Goal: Information Seeking & Learning: Learn about a topic

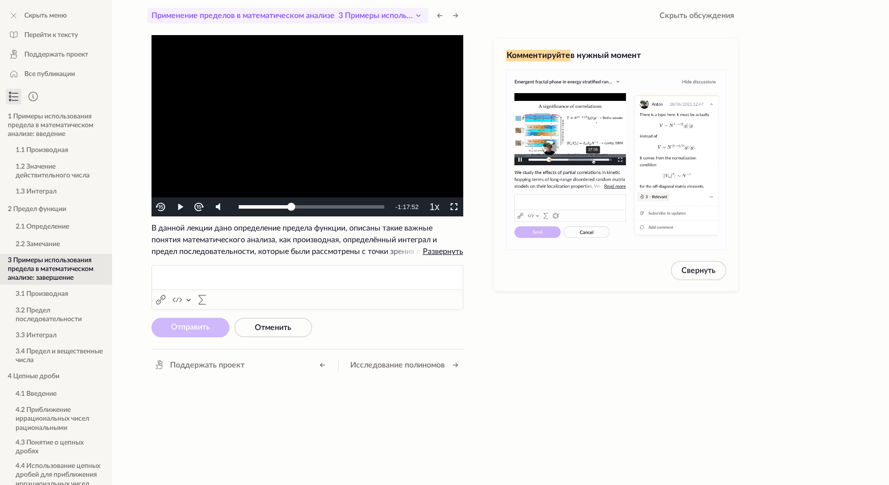
click at [419, 16] on icon at bounding box center [417, 16] width 3 height 2
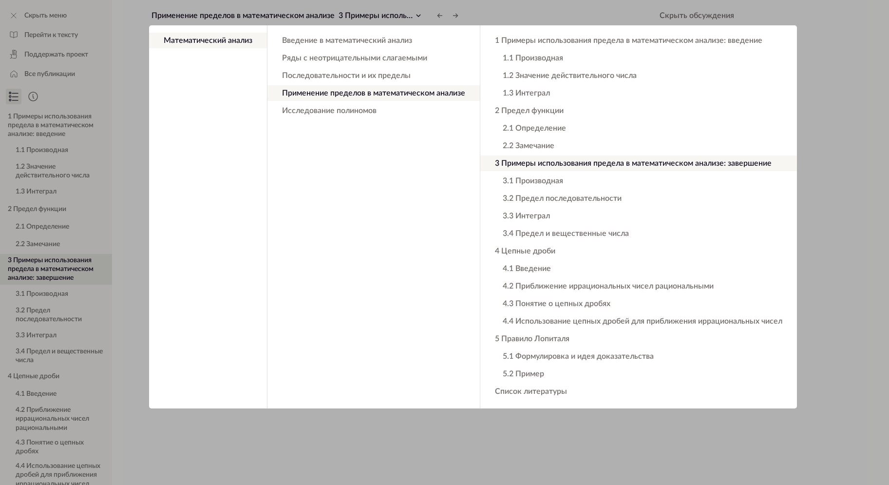
click at [408, 14] on app-backdrop at bounding box center [444, 242] width 889 height 485
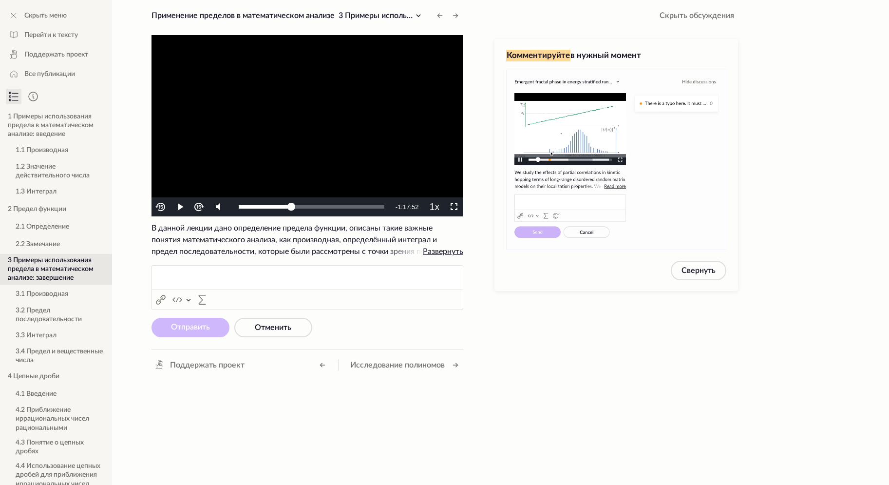
click at [309, 164] on video "To view this video please enable JavaScript, and consider upgrading to a web br…" at bounding box center [307, 125] width 312 height 181
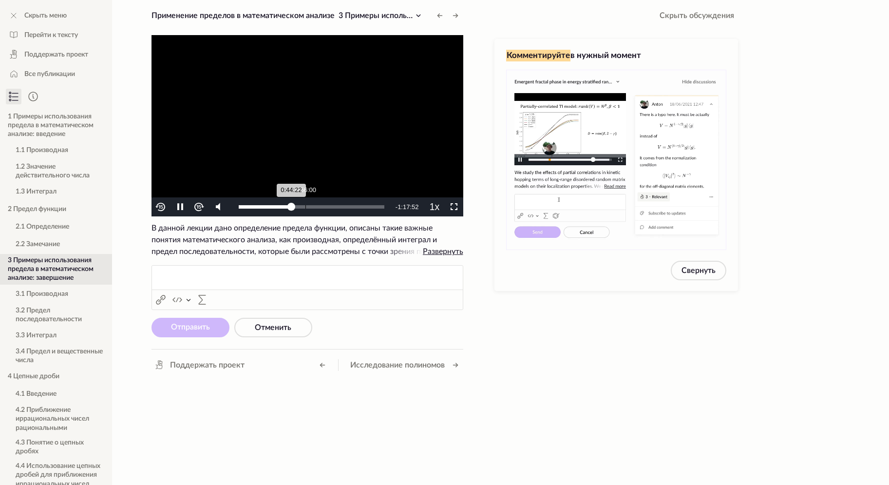
click at [303, 203] on div "Loaded : 36.79% 0:56:00 0:44:22" at bounding box center [311, 206] width 155 height 19
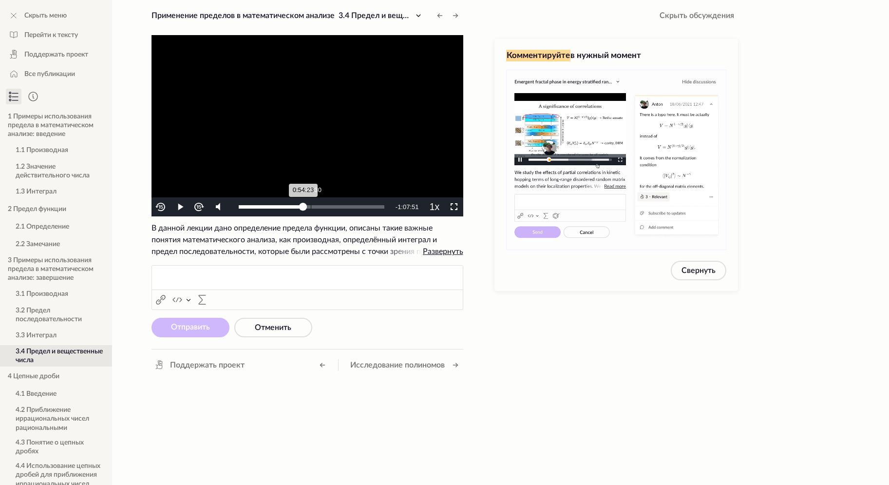
click at [310, 205] on div "Loaded : 37.26% 1:00:30 0:54:23" at bounding box center [311, 206] width 155 height 19
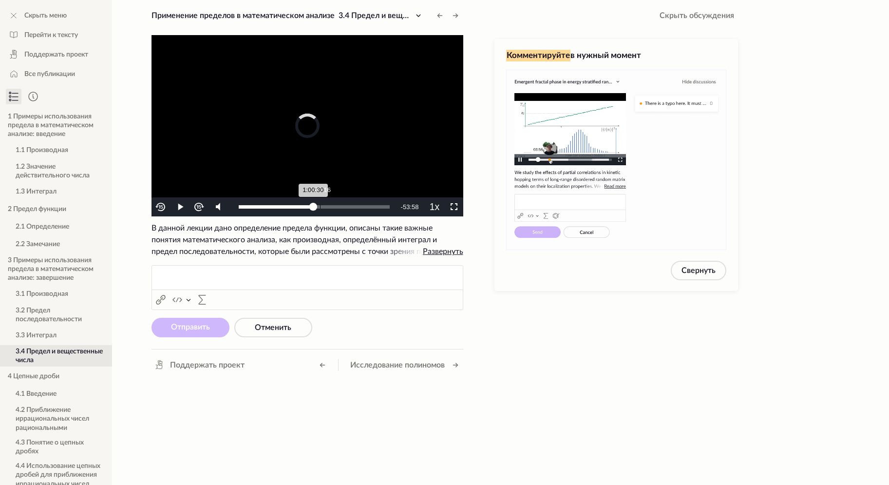
click at [319, 205] on div "Loaded : 45.21% 1:08:16 1:00:30" at bounding box center [314, 206] width 161 height 19
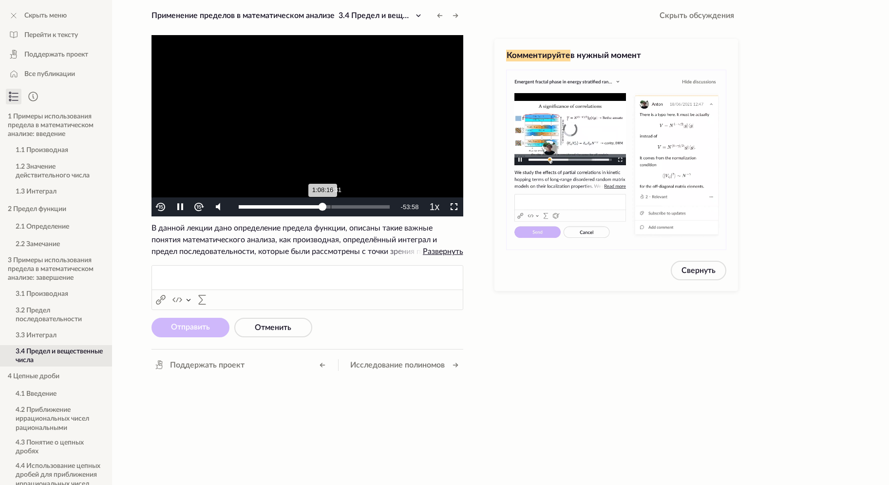
click at [331, 205] on div "Loaded : 55.78% 1:14:31 1:08:16" at bounding box center [314, 206] width 151 height 3
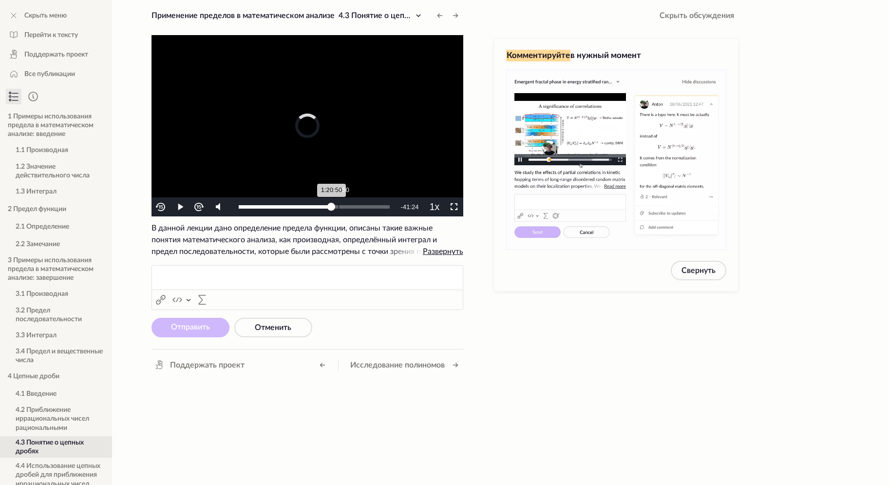
click at [338, 205] on div "Loaded : 62.79% 1:20:50 1:20:50" at bounding box center [314, 206] width 151 height 3
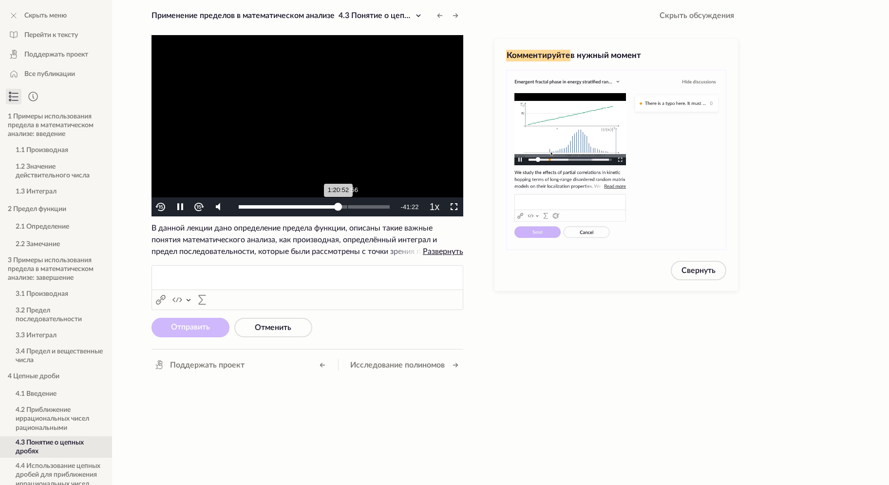
click at [347, 205] on div "Loaded : 62.79% 1:27:56 1:20:52" at bounding box center [314, 206] width 151 height 3
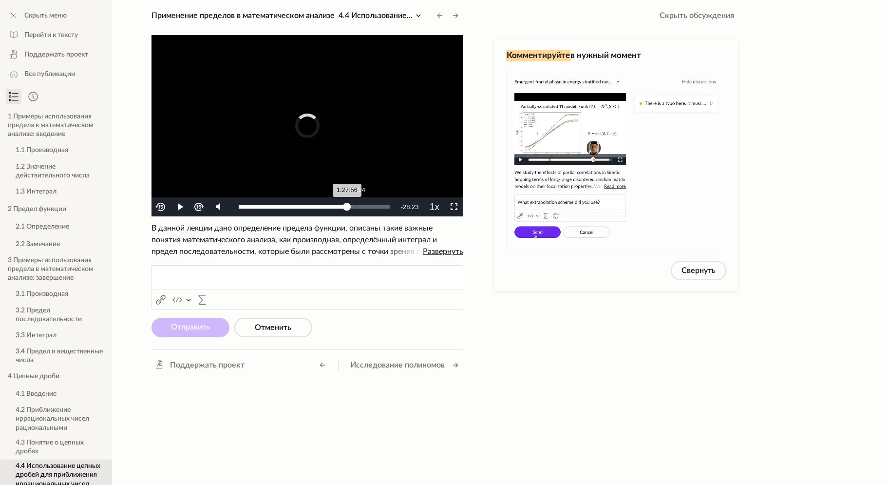
click at [354, 205] on div "Loaded : 67.11% 1:33:04 1:27:56" at bounding box center [314, 206] width 151 height 3
click at [363, 207] on div "Loaded : 72.99% 1:39:46 1:33:51" at bounding box center [314, 206] width 151 height 3
click at [369, 207] on div "Loaded : 83.67% 1:46:04 1:40:57" at bounding box center [314, 206] width 151 height 3
click at [376, 207] on div "Loaded : 83.67% 1:51:59 1:46:05" at bounding box center [314, 206] width 151 height 3
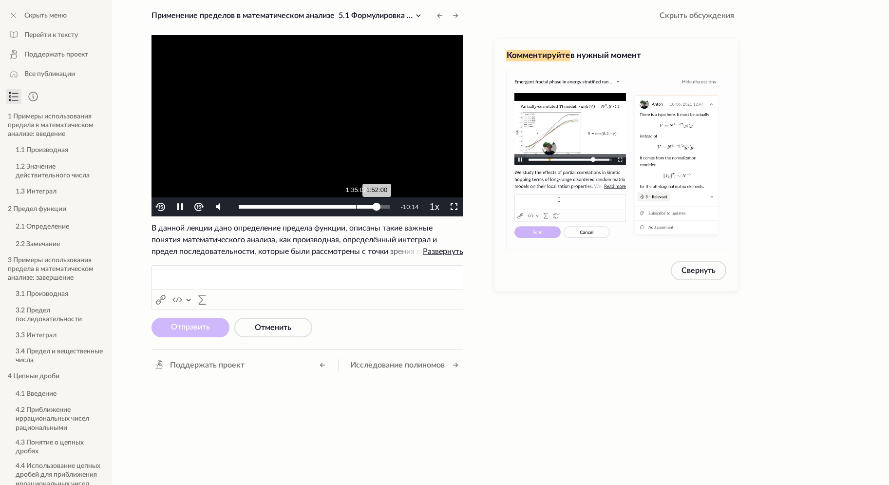
click at [351, 205] on div "1:52:00" at bounding box center [308, 206] width 138 height 3
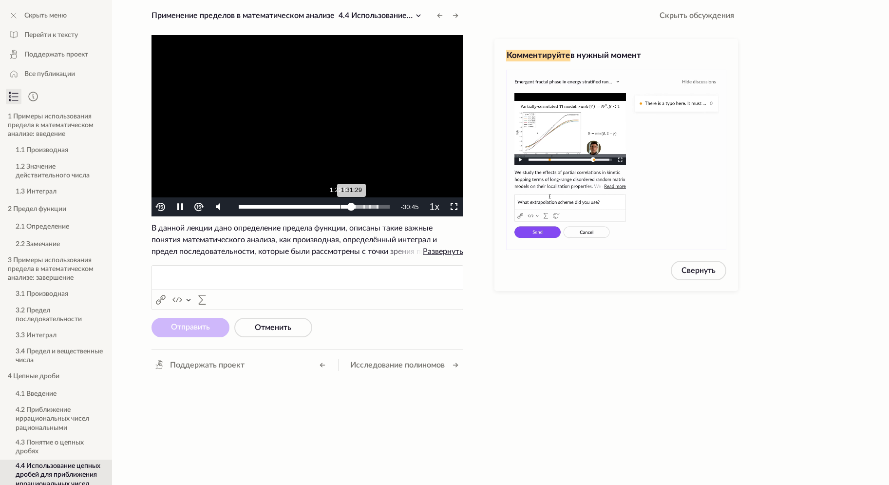
click at [337, 204] on div "Loaded : 92.78% 1:22:01 1:31:29" at bounding box center [314, 206] width 161 height 19
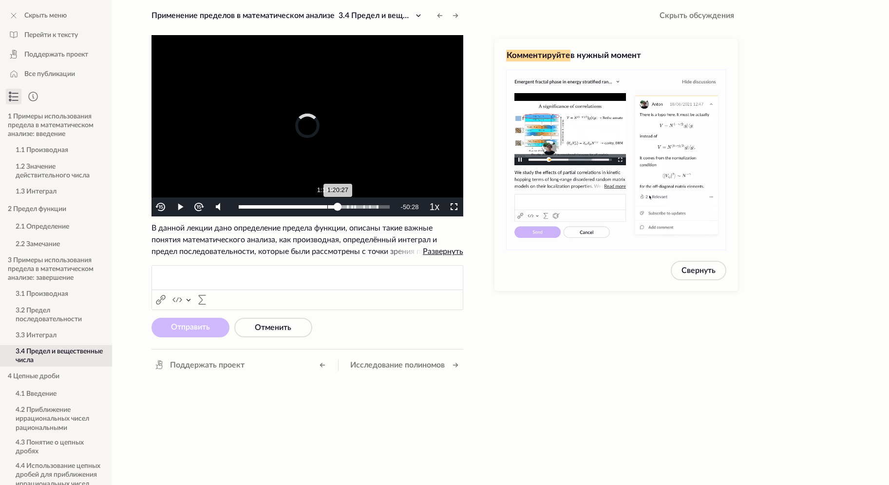
click at [327, 203] on div "Loaded : 92.78% 1:11:46 1:20:27" at bounding box center [314, 206] width 161 height 19
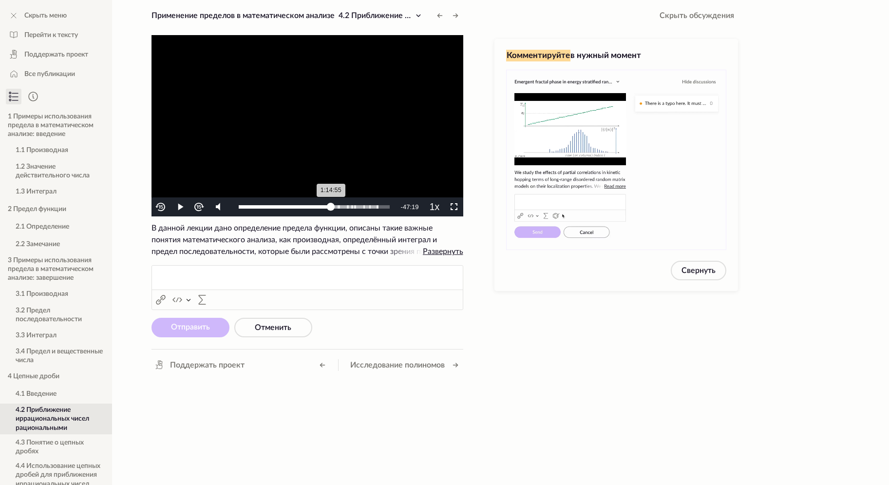
click at [331, 205] on div "1:14:55" at bounding box center [285, 206] width 93 height 3
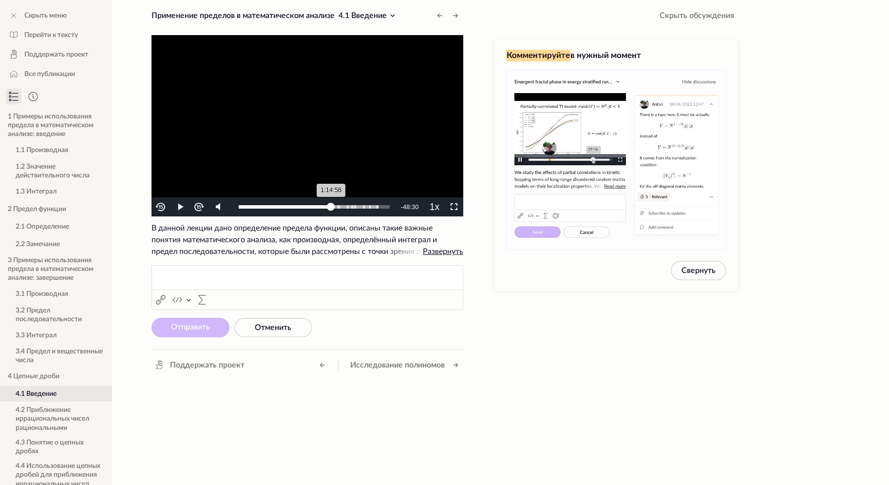
click at [329, 205] on div "1:14:56" at bounding box center [285, 206] width 93 height 3
click at [342, 114] on video "To view this video please enable JavaScript, and consider upgrading to a web br…" at bounding box center [307, 125] width 312 height 181
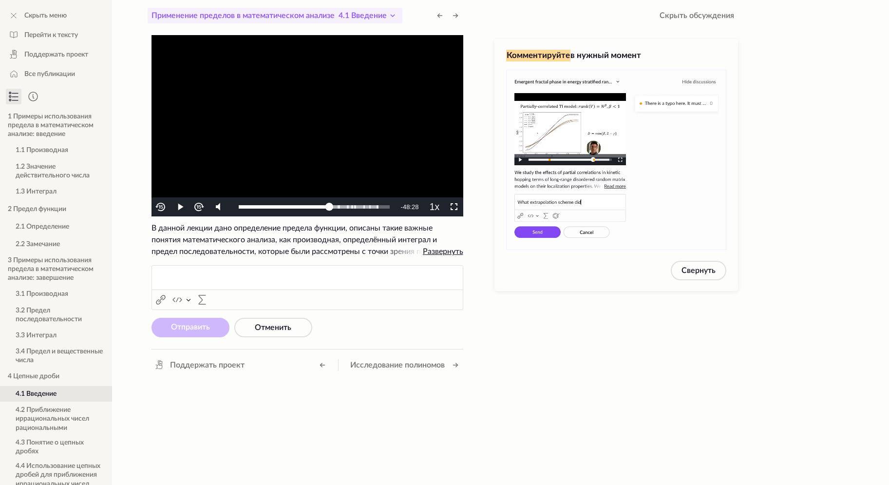
click at [388, 15] on icon at bounding box center [393, 16] width 12 height 12
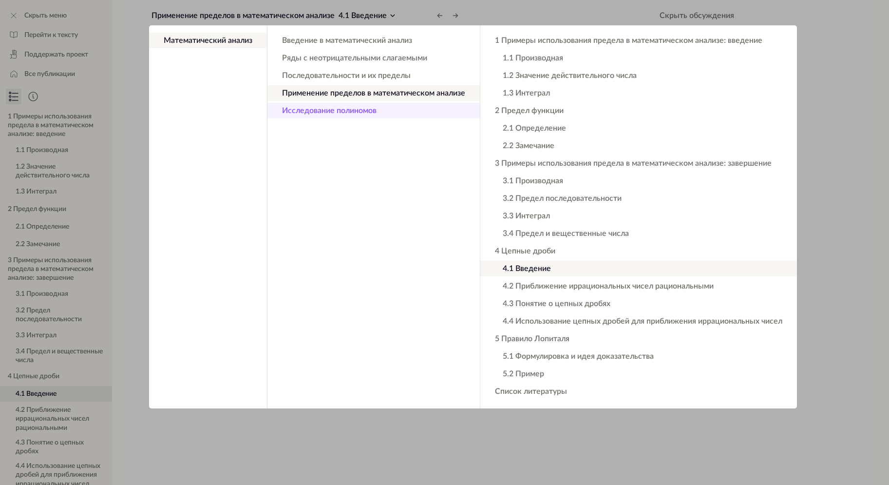
click at [340, 111] on button "Исследование полиномов" at bounding box center [373, 111] width 212 height 16
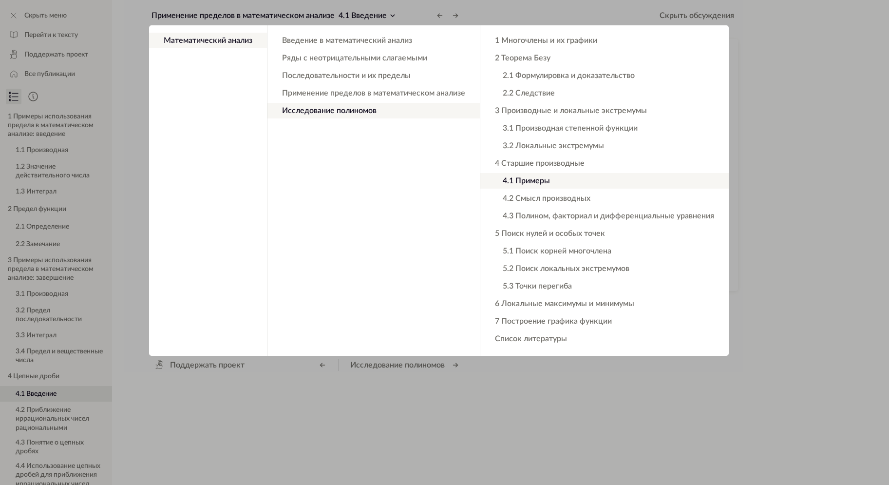
click at [753, 137] on app-backdrop at bounding box center [444, 242] width 889 height 485
